Goal: Transaction & Acquisition: Subscribe to service/newsletter

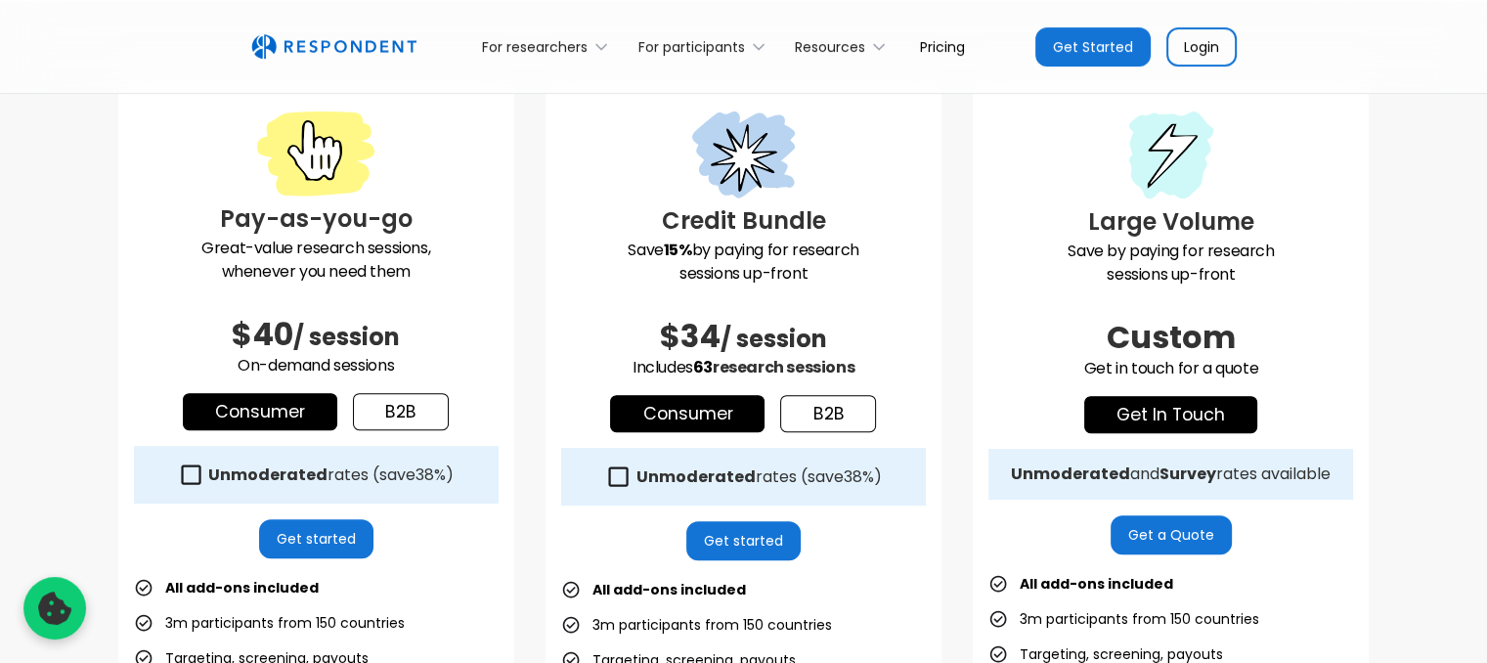
scroll to position [536, 0]
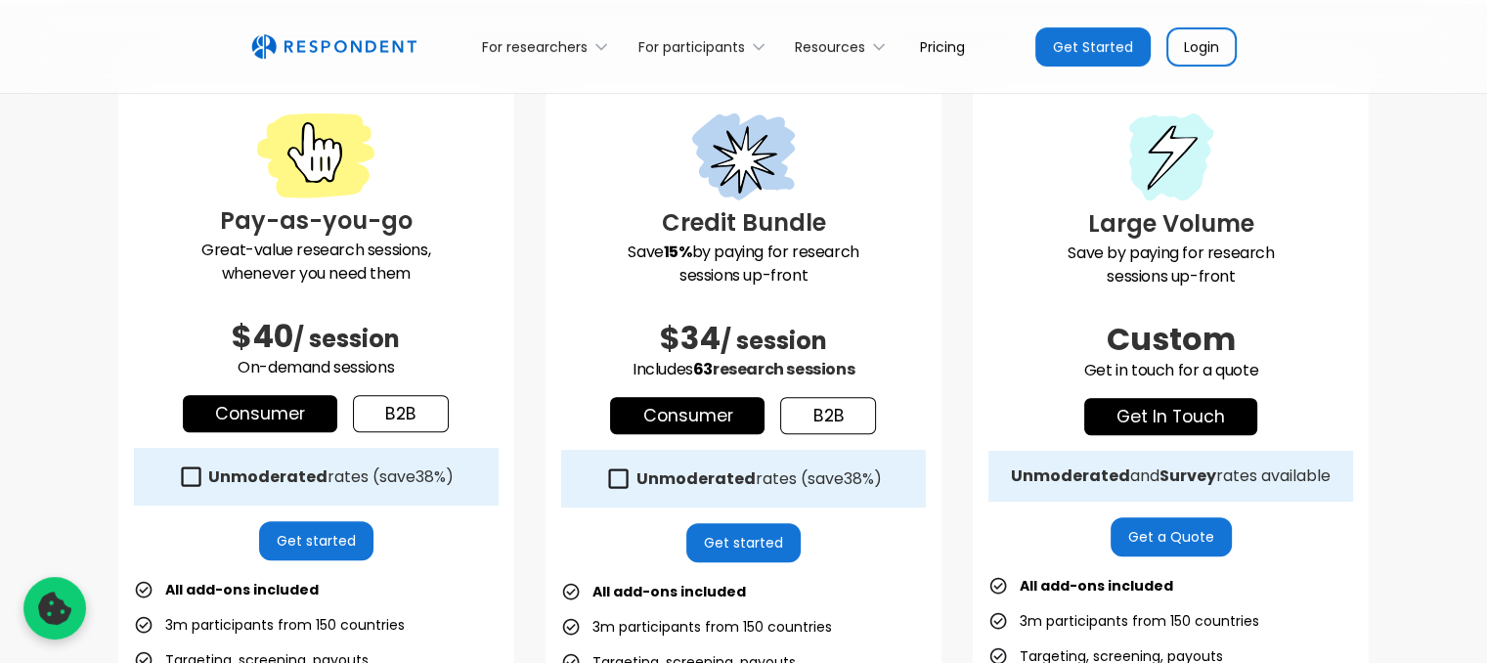
click at [292, 421] on link "Consumer" at bounding box center [260, 413] width 154 height 37
click at [276, 424] on link "Consumer" at bounding box center [260, 413] width 154 height 37
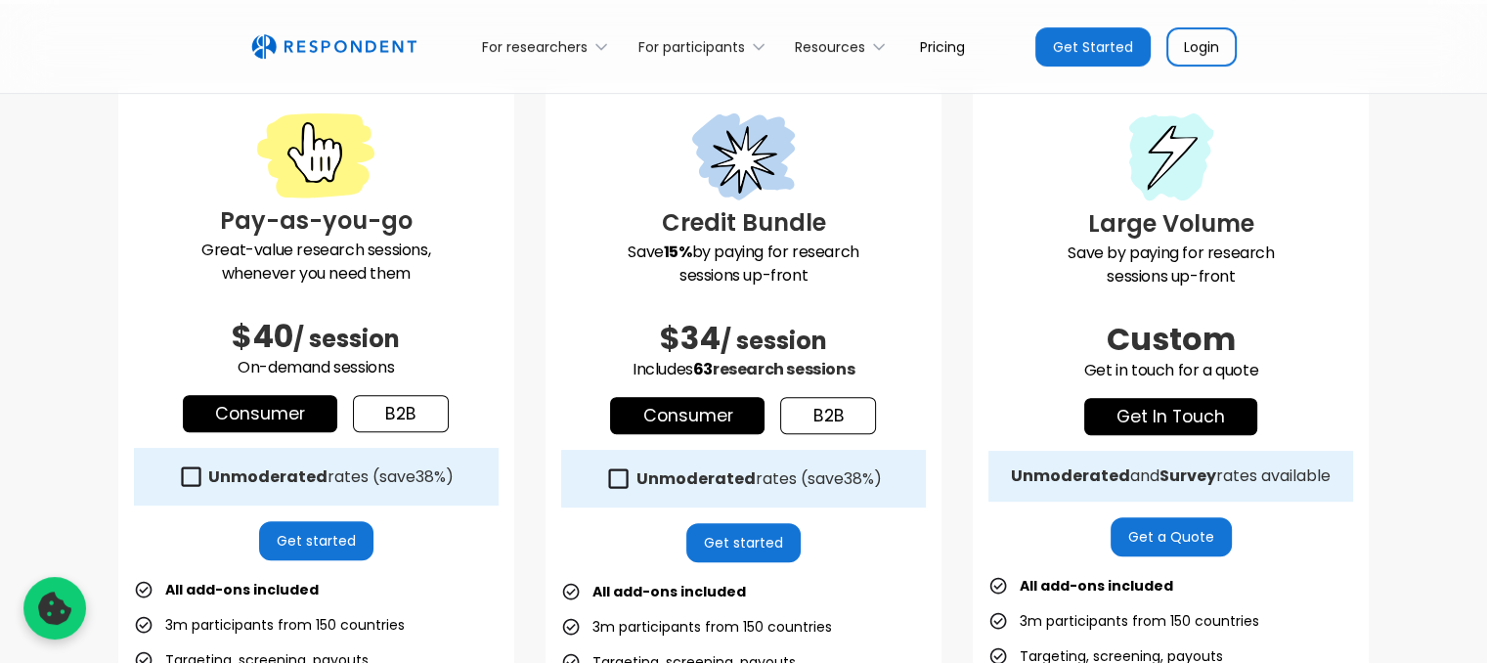
click at [421, 414] on link "b2b" at bounding box center [401, 413] width 96 height 37
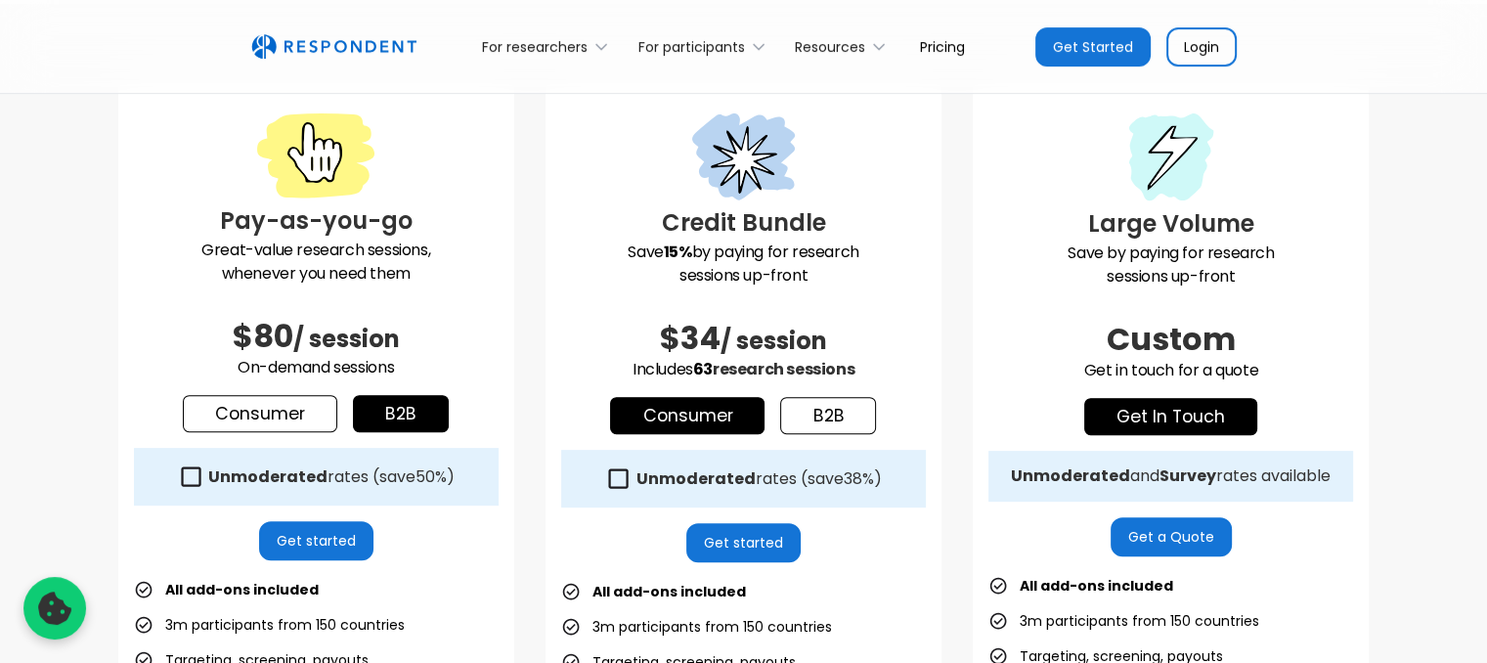
click at [421, 414] on link "b2b" at bounding box center [401, 413] width 96 height 37
click at [195, 489] on icon at bounding box center [191, 476] width 26 height 26
click at [298, 548] on link "Get started" at bounding box center [316, 540] width 114 height 39
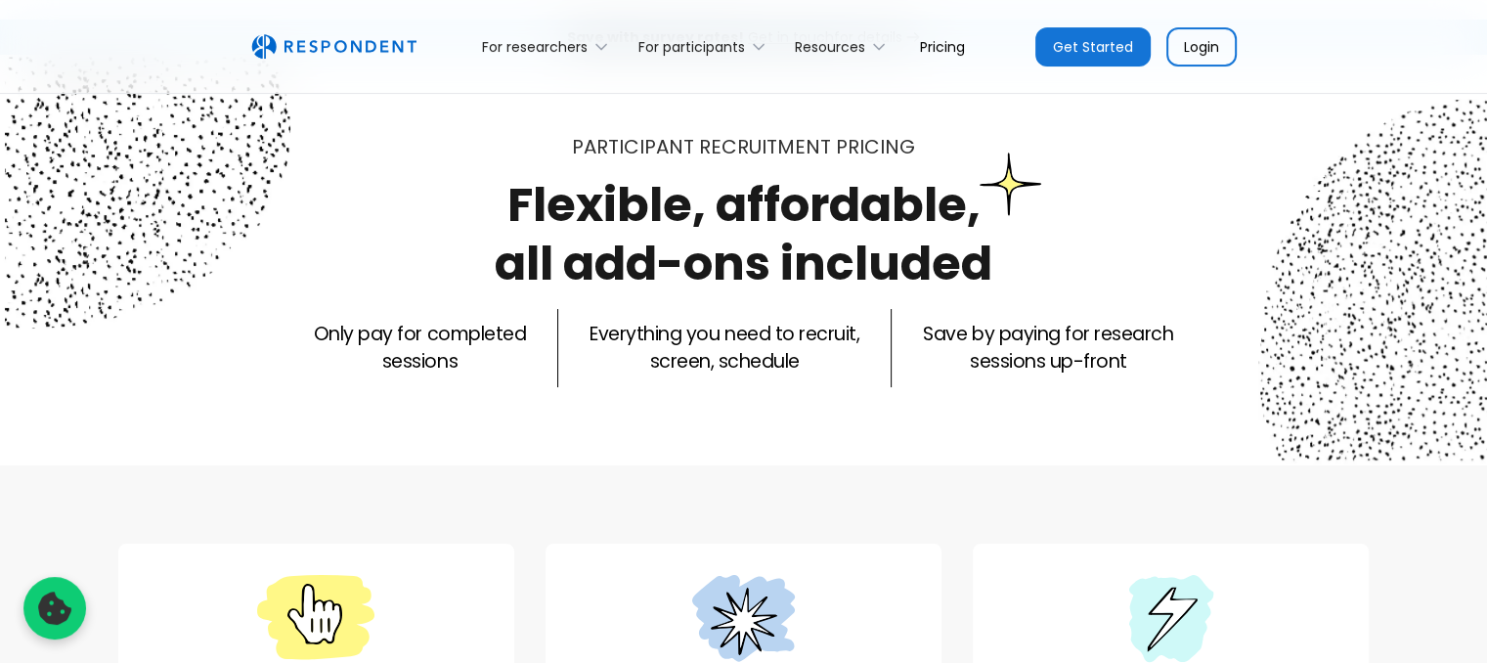
scroll to position [0, 0]
